Goal: Task Accomplishment & Management: Manage account settings

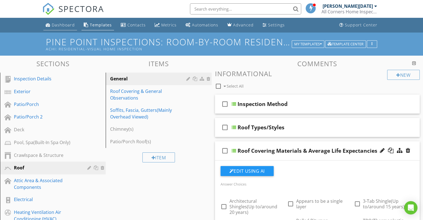
click at [67, 24] on div "Dashboard" at bounding box center [63, 24] width 23 height 5
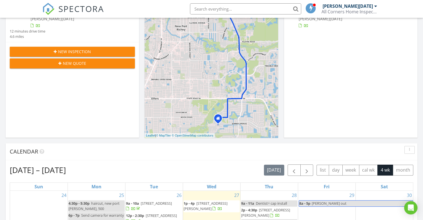
scroll to position [56, 0]
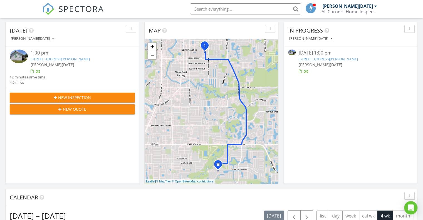
click at [52, 59] on link "6505 Polk St, New Port Richey, FL 34653" at bounding box center [60, 58] width 59 height 5
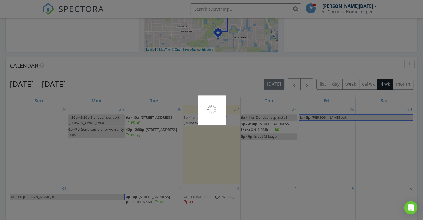
scroll to position [222, 0]
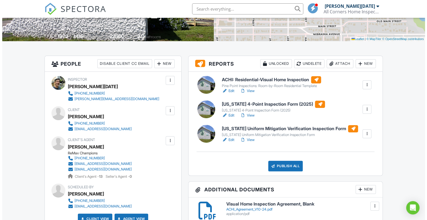
scroll to position [139, 0]
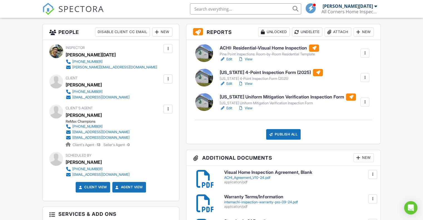
click at [335, 33] on div "Attach" at bounding box center [337, 32] width 27 height 9
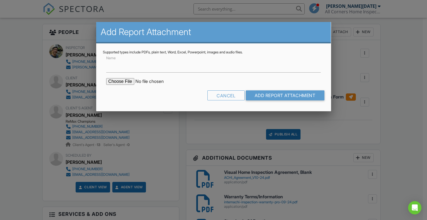
click at [125, 81] on input "file" at bounding box center [153, 81] width 95 height 7
type input "C:\fakepath\6505 POLK 2009 ROOF.jpg"
click at [277, 96] on input "Add Report Attachment" at bounding box center [285, 95] width 79 height 10
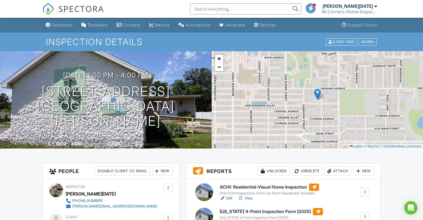
click at [143, 208] on div "Inspector Mike Noel 727-453-8253 mike@allcornershi.com" at bounding box center [110, 196] width 123 height 26
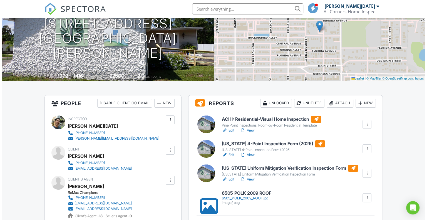
scroll to position [83, 0]
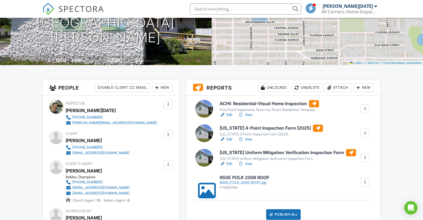
click at [285, 213] on div "Publish All" at bounding box center [283, 214] width 35 height 11
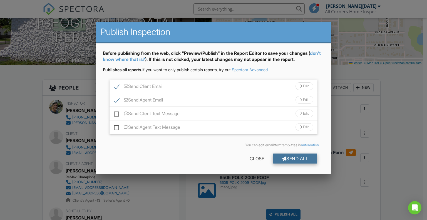
click at [293, 158] on div "Send All" at bounding box center [295, 158] width 44 height 10
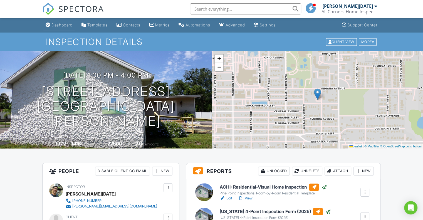
click at [61, 25] on div "Dashboard" at bounding box center [61, 25] width 21 height 5
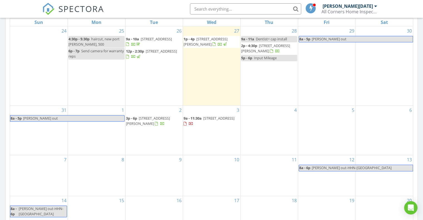
scroll to position [278, 0]
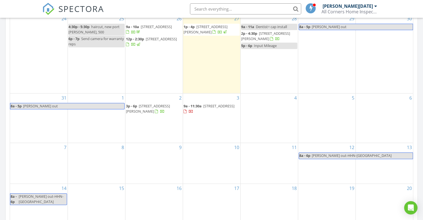
click at [213, 12] on input "text" at bounding box center [245, 8] width 111 height 11
type input "2420"
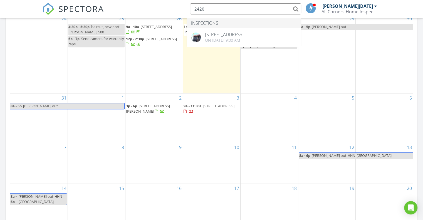
drag, startPoint x: 213, startPoint y: 7, endPoint x: 160, endPoint y: 8, distance: 52.5
click at [164, 8] on div "SPECTORA 2420 Inspections [STREET_ADDRESS] On [DATE] 9:00 am [PERSON_NAME][DATE…" at bounding box center [211, 9] width 338 height 18
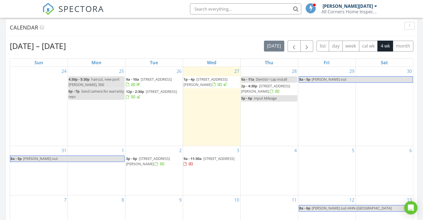
scroll to position [222, 0]
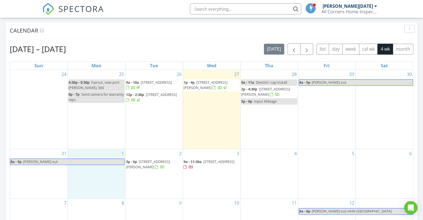
click at [70, 193] on div "1" at bounding box center [96, 173] width 57 height 49
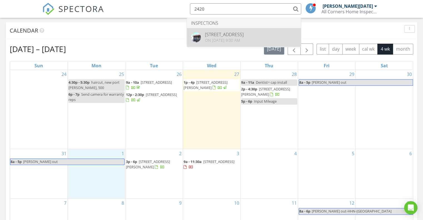
type input "2420"
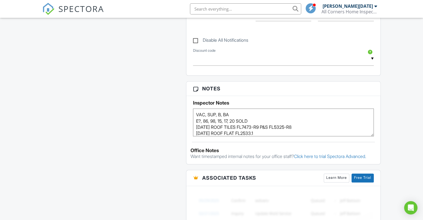
scroll to position [612, 0]
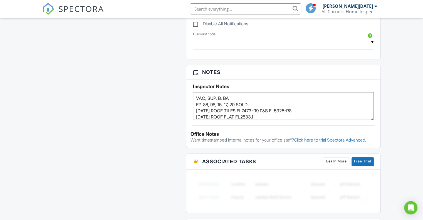
click at [272, 111] on textarea "VAC, SUP, B, BA E?, 86, 98, 15, 17, 20 SOLD [DATE] ROOF TILES FL7473-R9 P&S FL5…" at bounding box center [283, 106] width 181 height 28
click at [270, 111] on textarea "VAC, SUP, B, BA E?, 86, 98, 15, 17, 20 SOLD [DATE] ROOF TILES FL7473-R9 P&S FL5…" at bounding box center [283, 106] width 181 height 28
click at [197, 94] on textarea "VAC, SUP, B, BA E?, 86, 98, 15, 17, 20 SOLD [DATE] ROOF TILES FL7473-R9 P&S FL5…" at bounding box center [283, 106] width 181 height 28
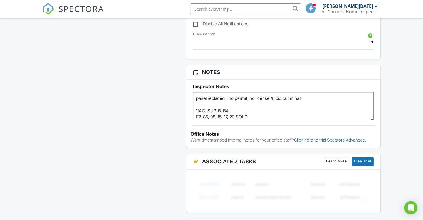
type textarea "panel replaced= no permit, no license #, pic cut in half VAC, SUP, B, BA E?, 86…"
click at [81, 9] on span "SPECTORA" at bounding box center [81, 9] width 46 height 12
